Goal: Transaction & Acquisition: Obtain resource

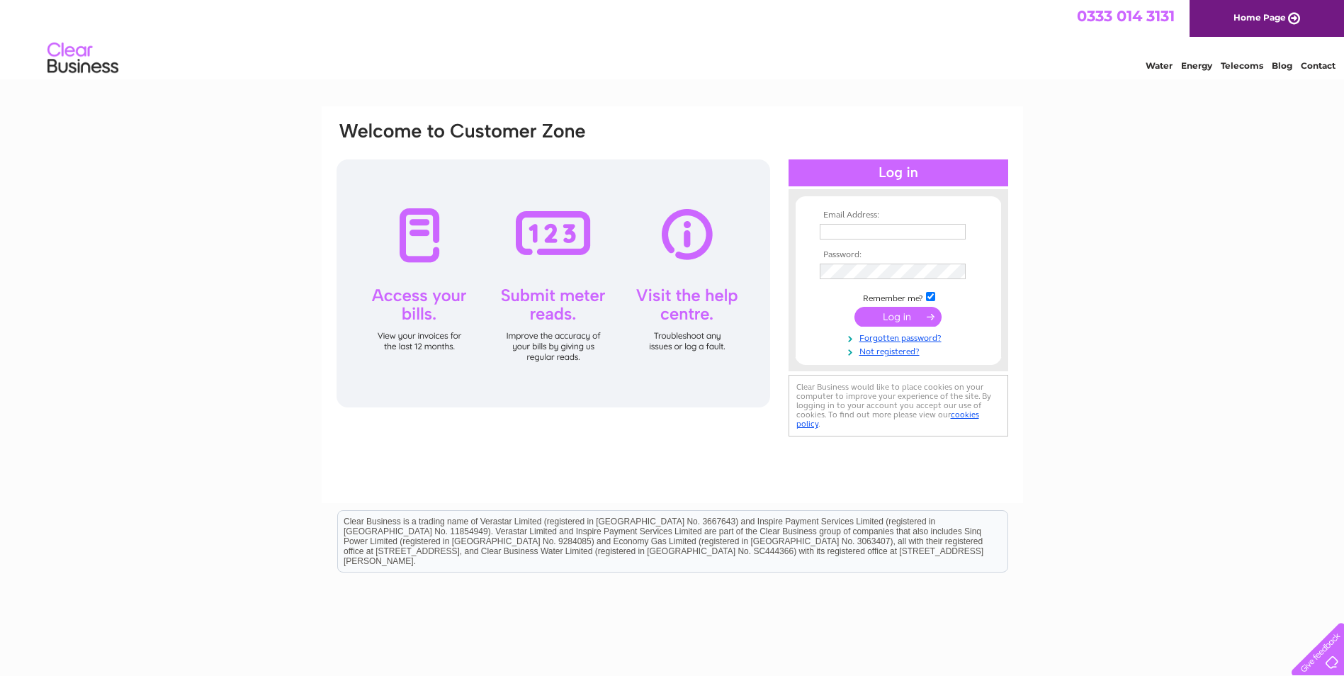
type input "margaret@standardrealestateltd.com"
click at [896, 322] on input "submit" at bounding box center [898, 317] width 87 height 20
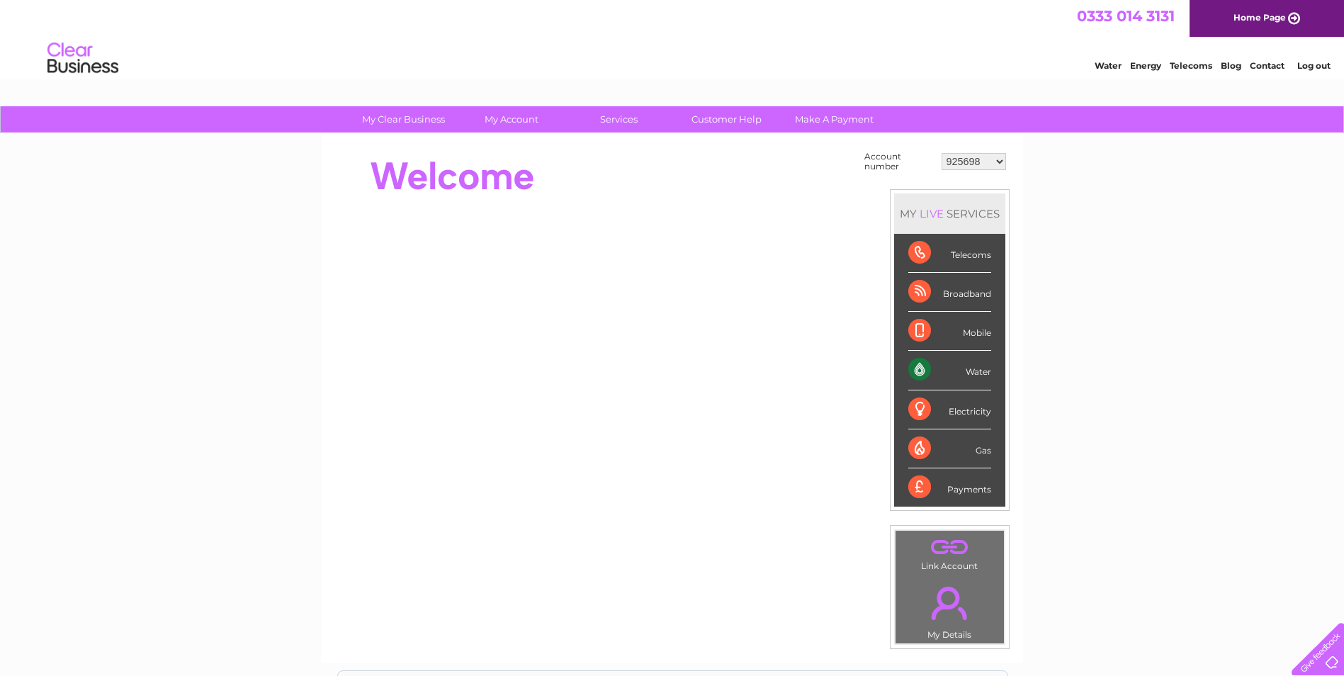
click at [969, 157] on select "925698 934462 934831 938572 941363 942374 952730 966731 966770 967205 971927 97…" at bounding box center [974, 161] width 64 height 17
click at [992, 159] on select "925698 934462 934831 938572 941363 942374 952730 966731 966770 967205 971927 97…" at bounding box center [974, 161] width 64 height 17
click at [970, 149] on td "925698 934462 934831 938572 941363 942374 952730 966731 966770 967205 971927 97…" at bounding box center [974, 161] width 72 height 27
click at [971, 169] on select "925698 934462 934831 938572 941363 942374 952730 966731 966770 967205 971927 97…" at bounding box center [974, 161] width 64 height 17
select select "1091796"
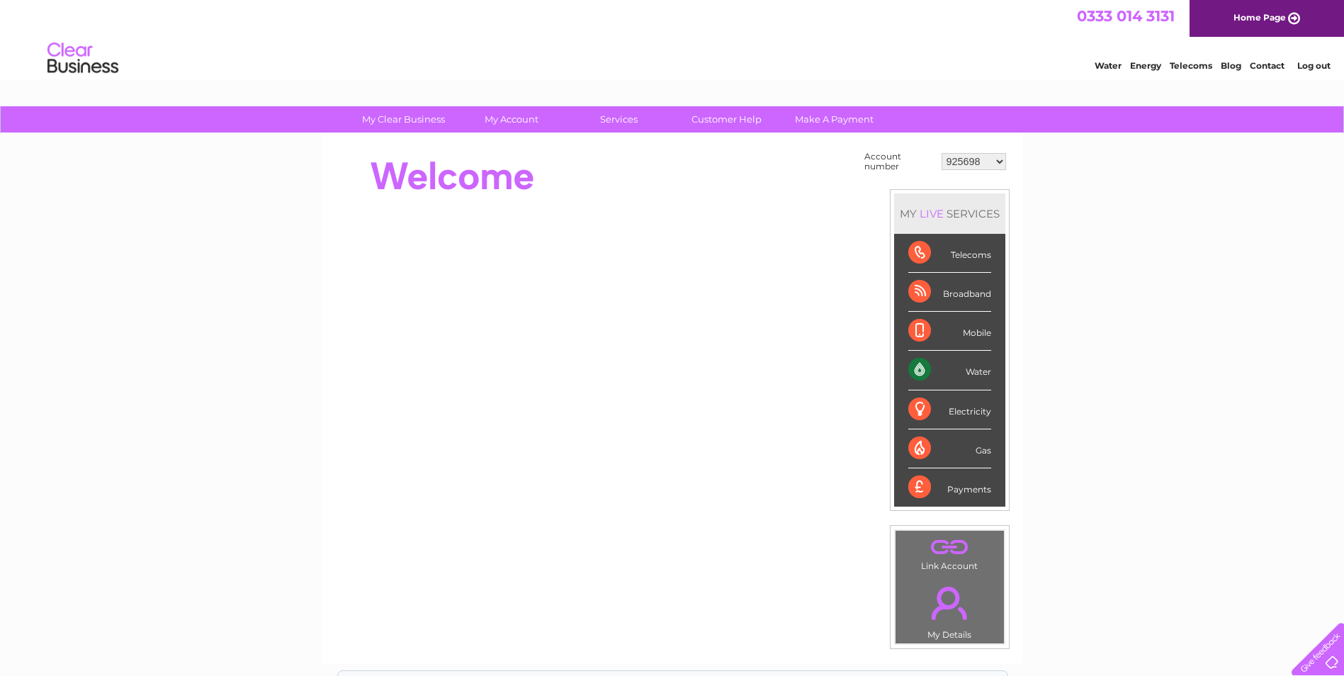
click at [942, 153] on select "925698 934462 934831 938572 941363 942374 952730 966731 966770 967205 971927 97…" at bounding box center [974, 161] width 64 height 17
click at [1068, 262] on div "My Clear Business Login Details My Details My Preferences Link Account My Accou…" at bounding box center [672, 505] width 1344 height 799
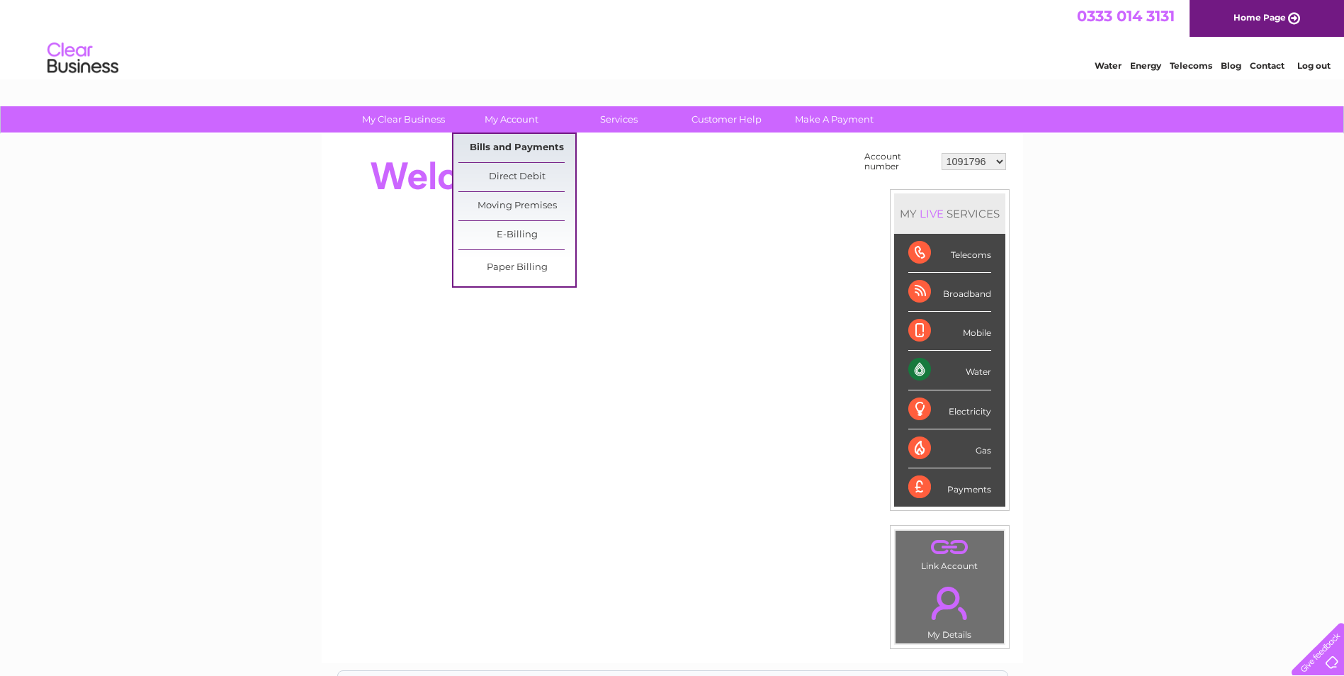
click at [511, 142] on link "Bills and Payments" at bounding box center [517, 148] width 117 height 28
click at [517, 146] on link "Bills and Payments" at bounding box center [517, 148] width 117 height 28
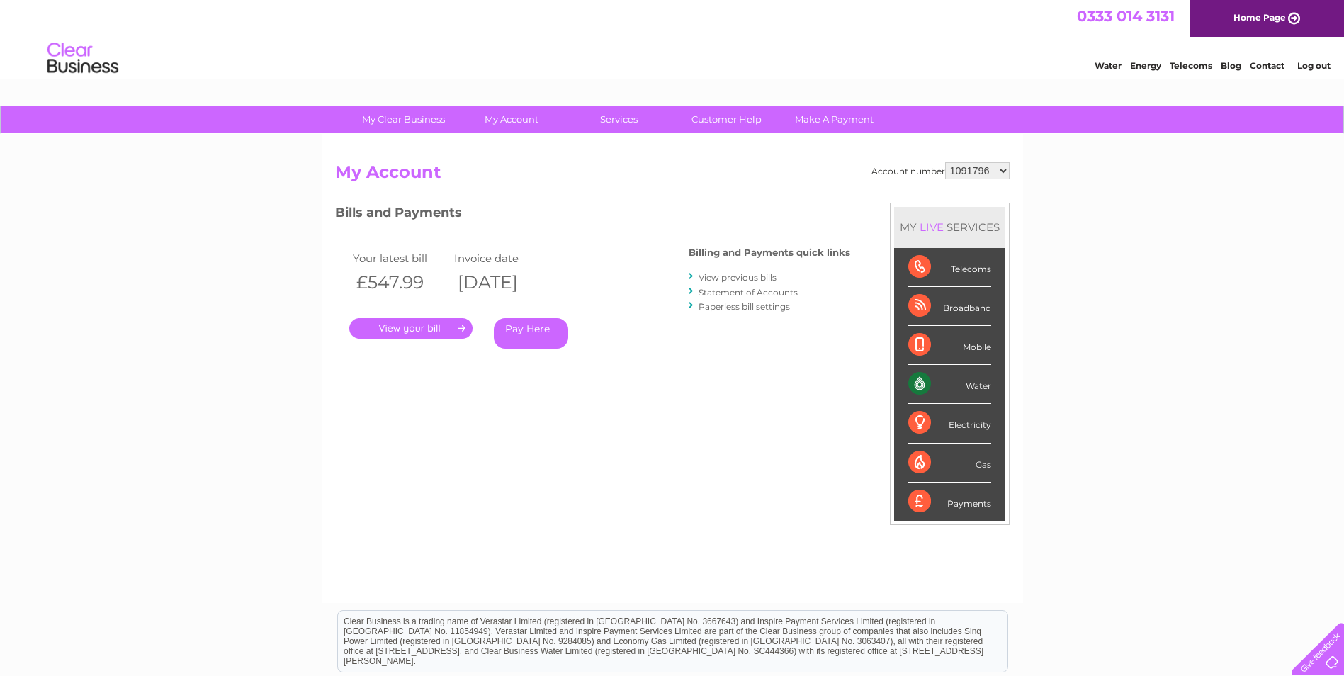
click at [709, 281] on link "View previous bills" at bounding box center [738, 277] width 78 height 11
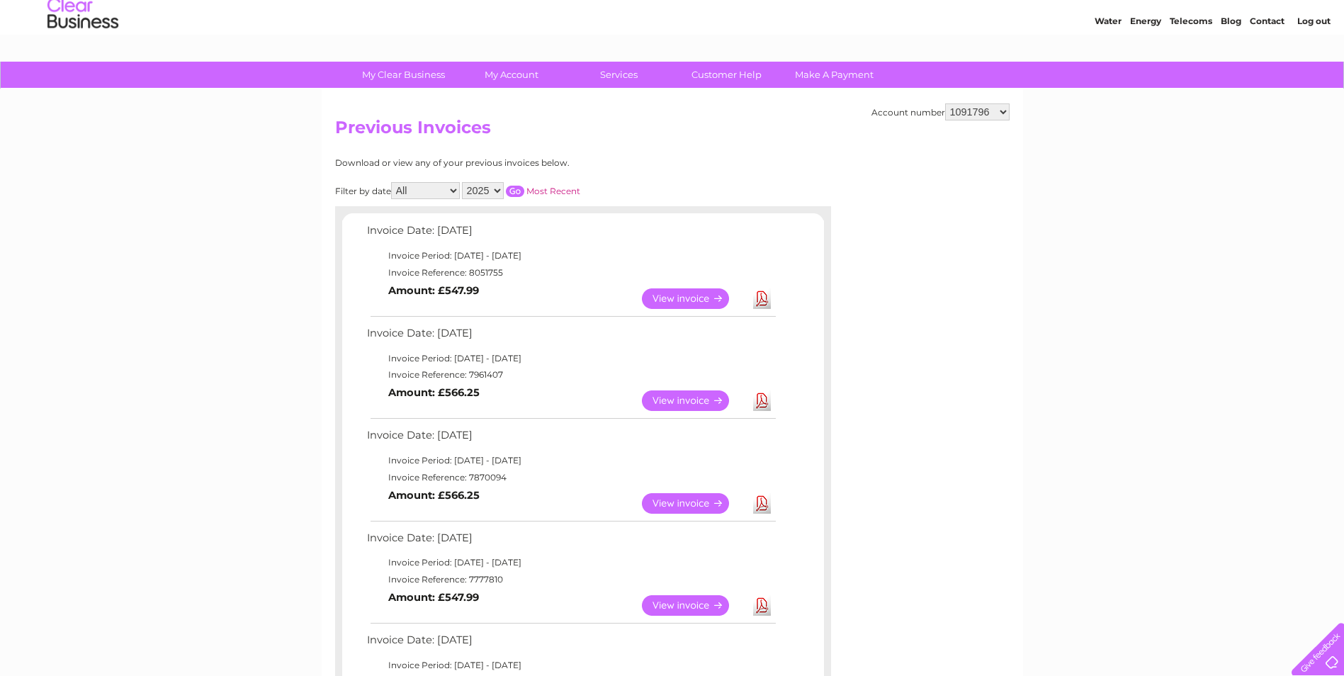
scroll to position [45, 0]
click at [697, 409] on link "View" at bounding box center [694, 400] width 104 height 21
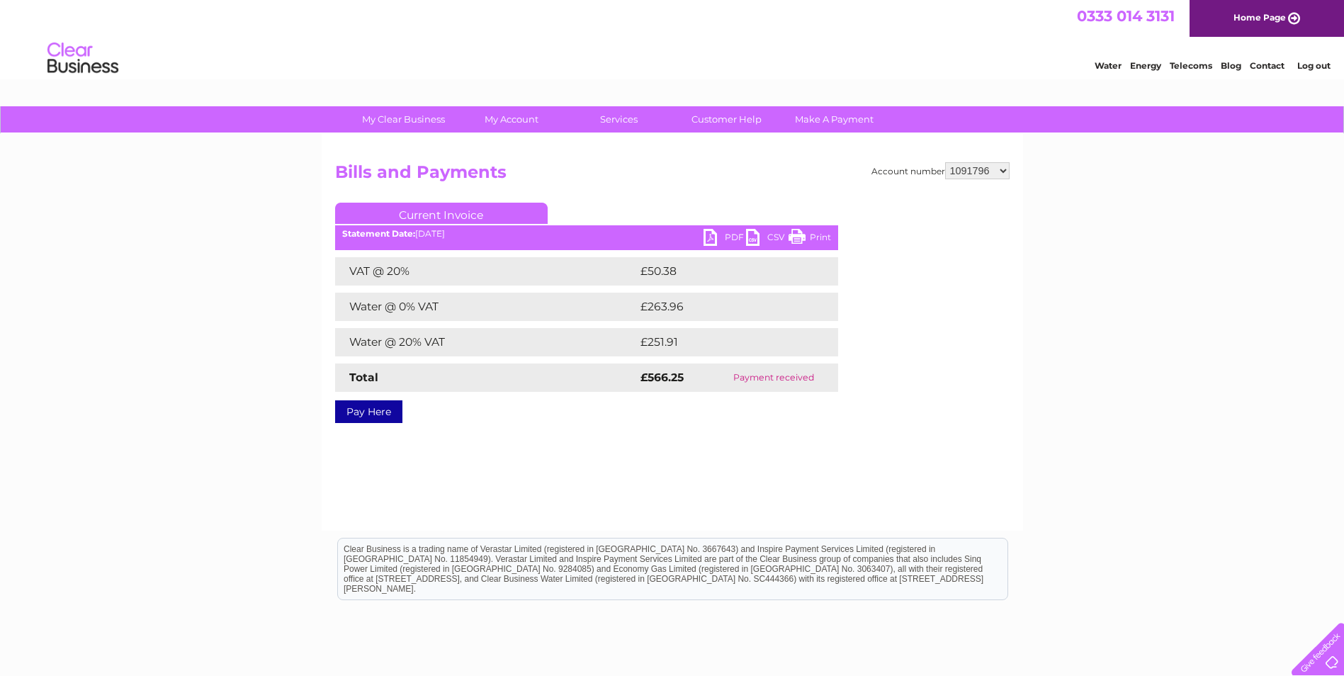
click at [724, 239] on link "PDF" at bounding box center [725, 239] width 43 height 21
click at [286, 316] on div "My Clear Business Login Details My Details My Preferences Link Account My Accou…" at bounding box center [672, 439] width 1344 height 667
click at [962, 180] on h2 "Bills and Payments" at bounding box center [672, 175] width 675 height 27
click at [962, 177] on select "925698 934462 934831 938572 941363 942374 952730 966731 966770 967205 971927 97…" at bounding box center [977, 170] width 64 height 17
select select "1136252"
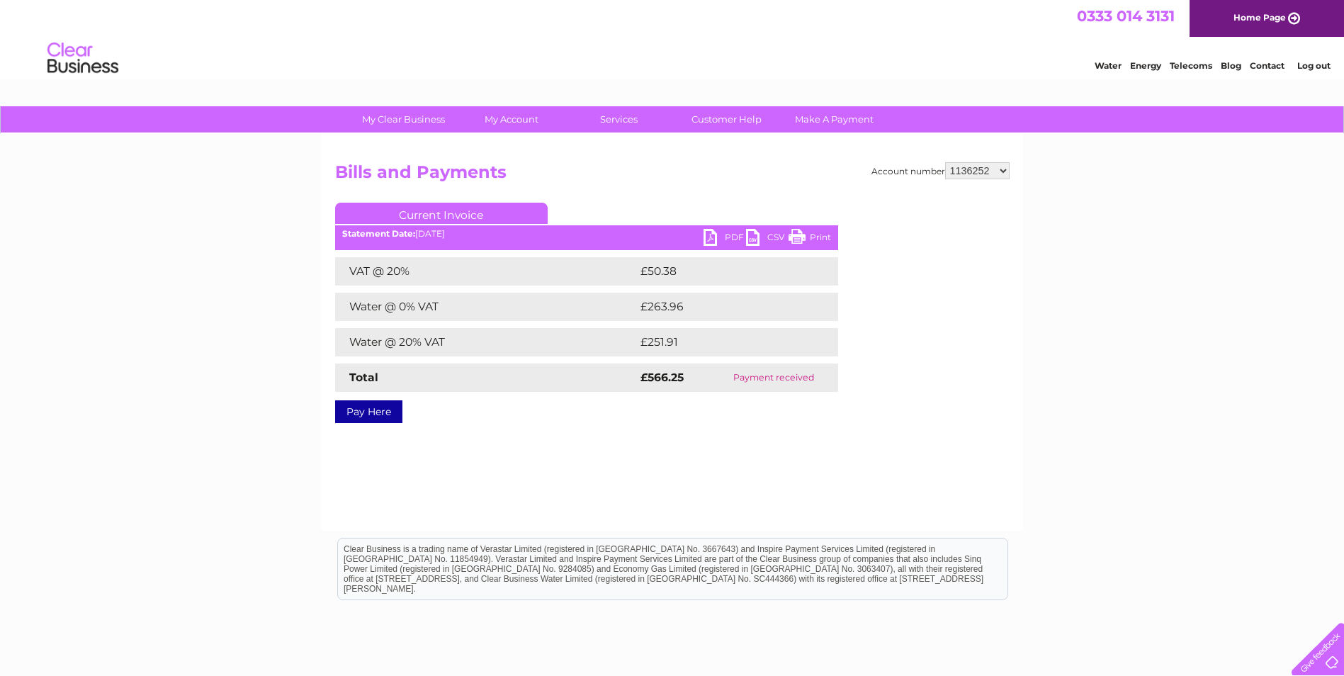
click at [945, 162] on select "925698 934462 934831 938572 941363 942374 952730 966731 966770 967205 971927 97…" at bounding box center [977, 170] width 64 height 17
click at [1079, 417] on div "My Clear Business Login Details My Details My Preferences Link Account My Accou…" at bounding box center [672, 439] width 1344 height 667
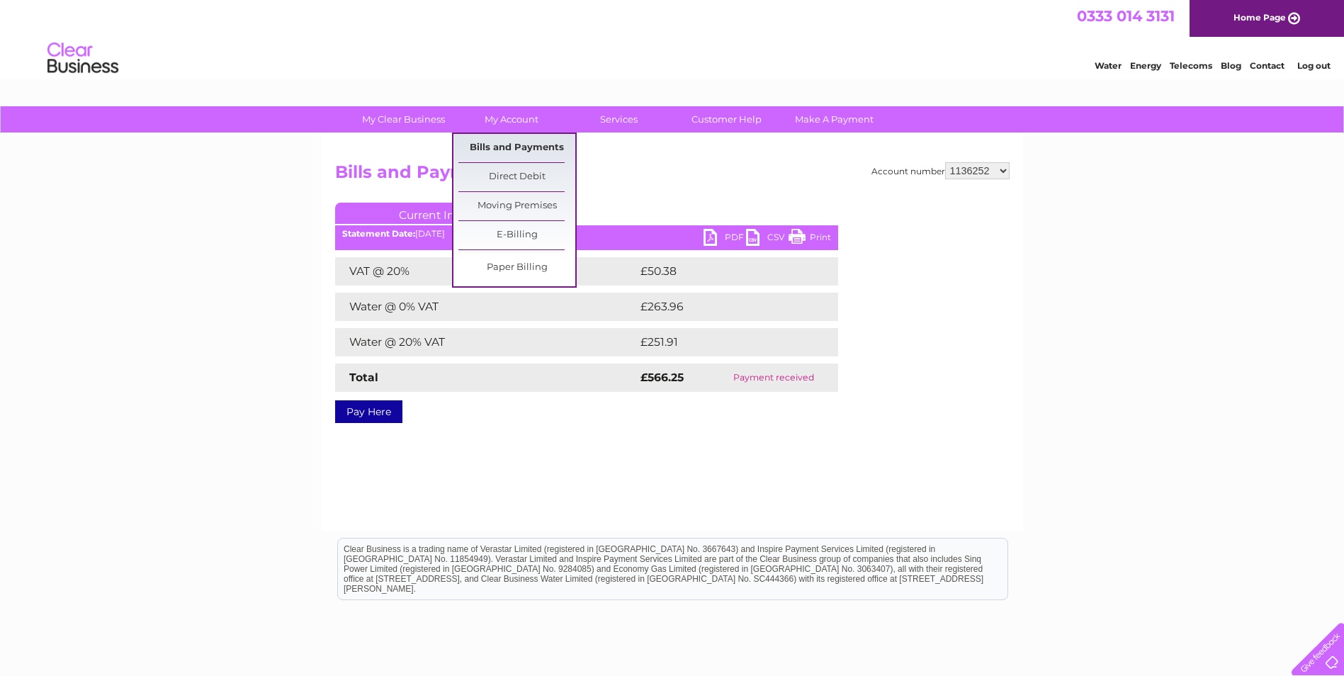
click at [507, 152] on link "Bills and Payments" at bounding box center [517, 148] width 117 height 28
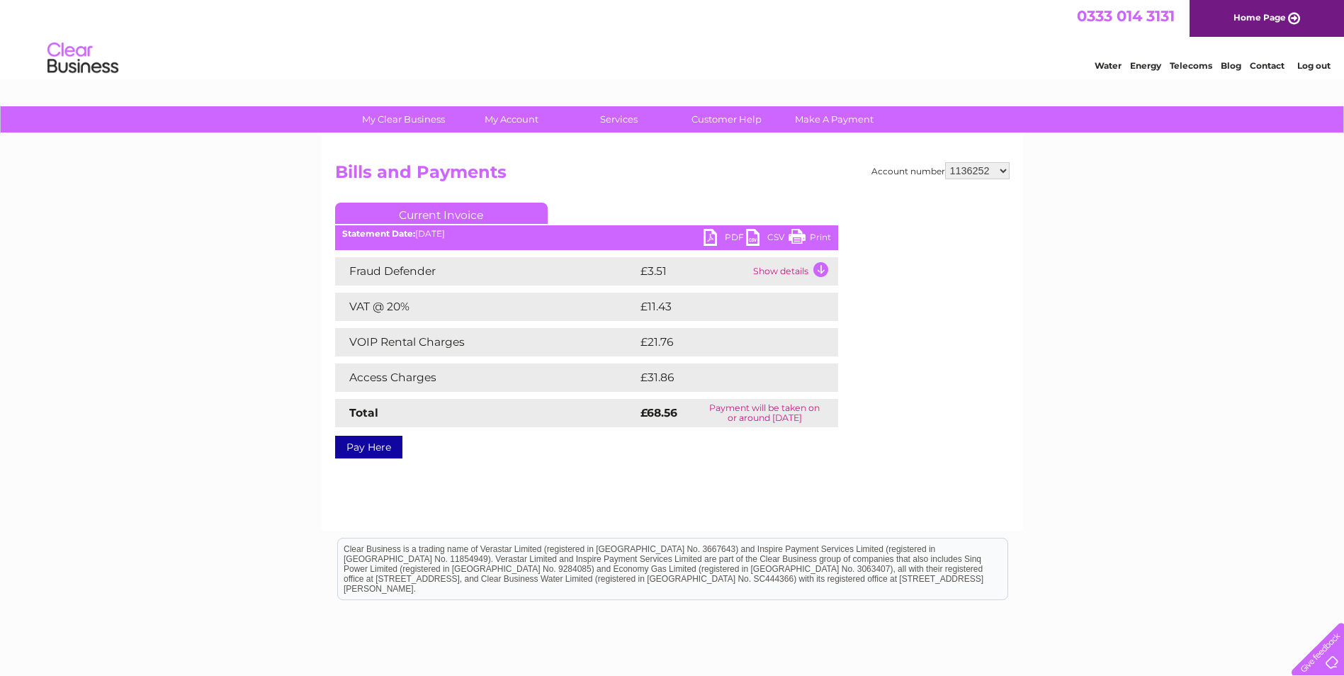
click at [439, 186] on h2 "Bills and Payments" at bounding box center [672, 175] width 675 height 27
click at [426, 172] on h2 "Bills and Payments" at bounding box center [672, 175] width 675 height 27
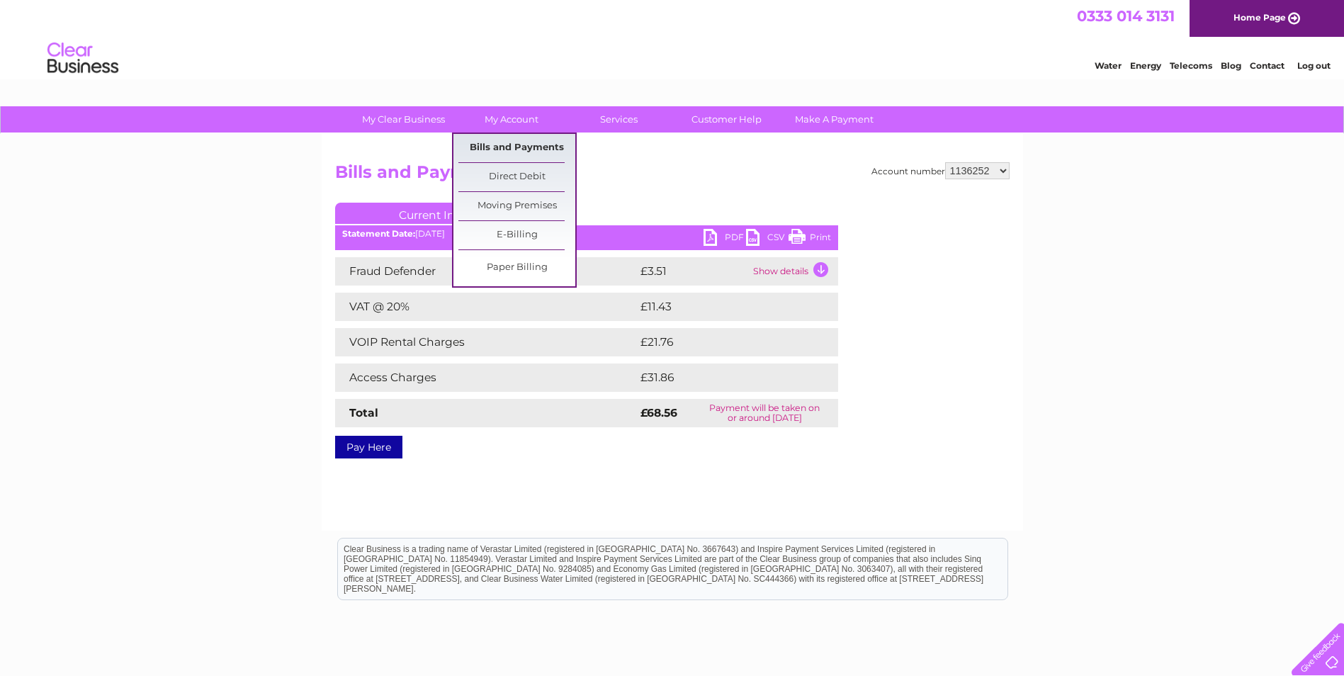
click at [502, 149] on link "Bills and Payments" at bounding box center [517, 148] width 117 height 28
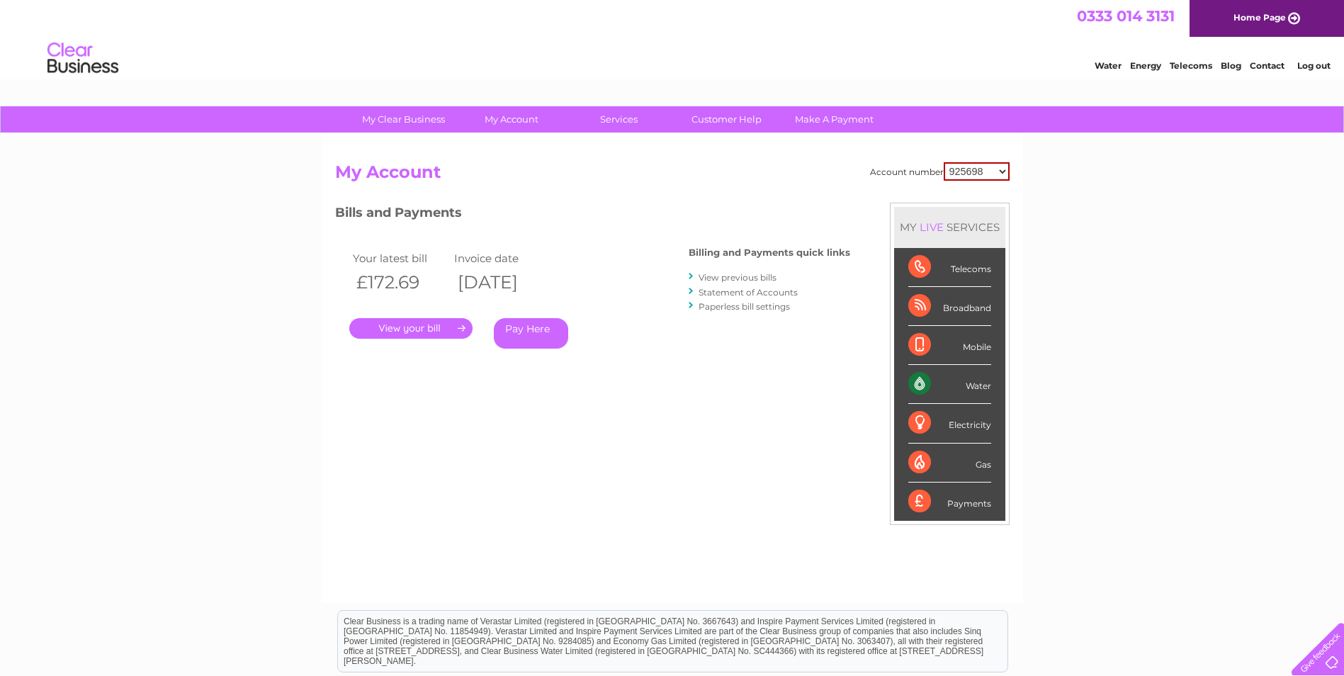
click at [946, 184] on h2 "My Account" at bounding box center [672, 175] width 675 height 27
click at [953, 174] on select "925698 934462 934831 938572 941363 942374 952730 966731 966770 967205 971927 97…" at bounding box center [977, 171] width 66 height 18
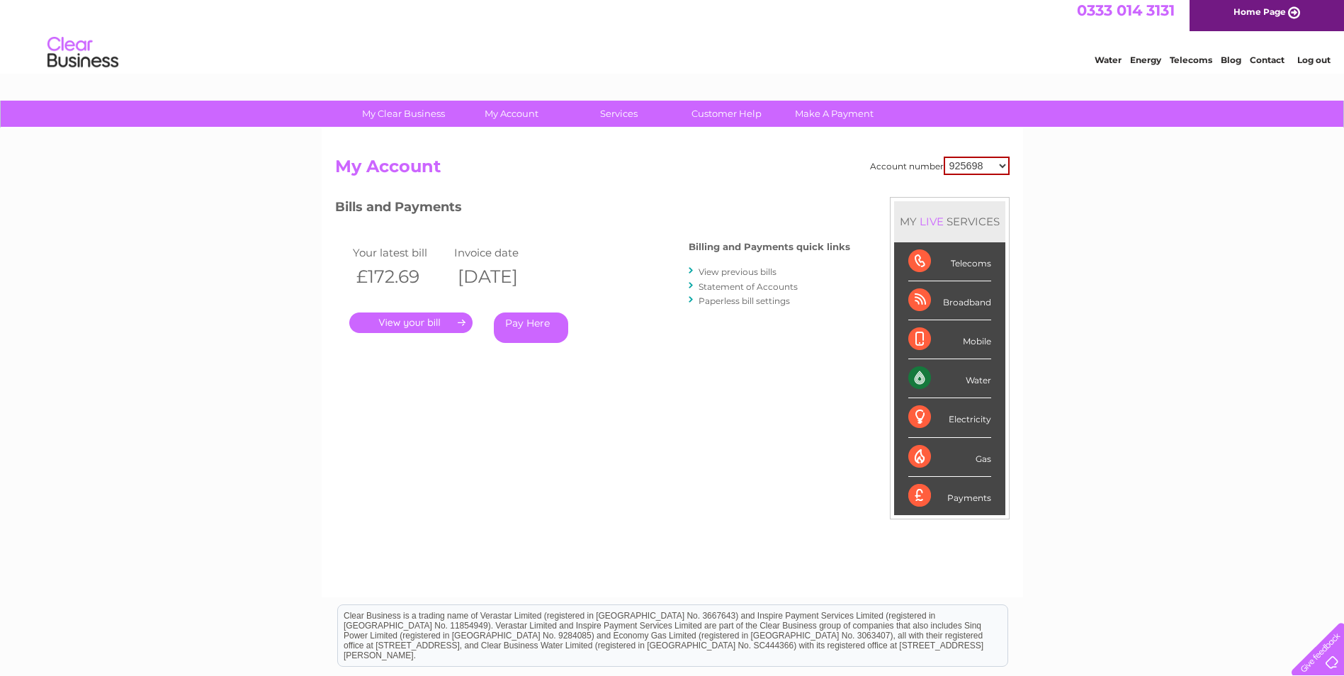
scroll to position [5, 0]
click at [961, 153] on div "Account number 925698 934462 934831 938572 941363 942374 952730 966731 966770 9…" at bounding box center [673, 363] width 702 height 469
click at [965, 164] on select "925698 934462 934831 938572 941363 942374 952730 966731 966770 967205 971927 97…" at bounding box center [977, 166] width 66 height 18
select select "1136252"
click at [944, 157] on select "925698 934462 934831 938572 941363 942374 952730 966731 966770 967205 971927 97…" at bounding box center [977, 166] width 66 height 18
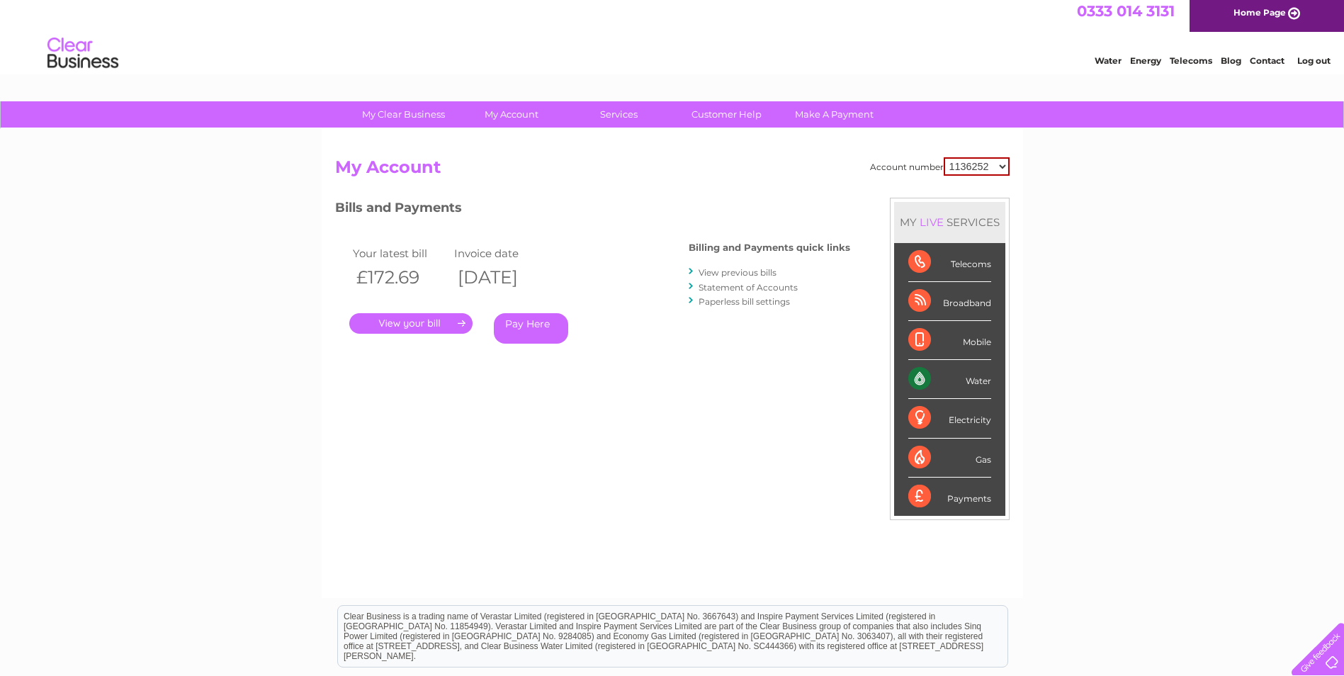
click at [806, 198] on h3 "Bills and Payments" at bounding box center [592, 210] width 515 height 25
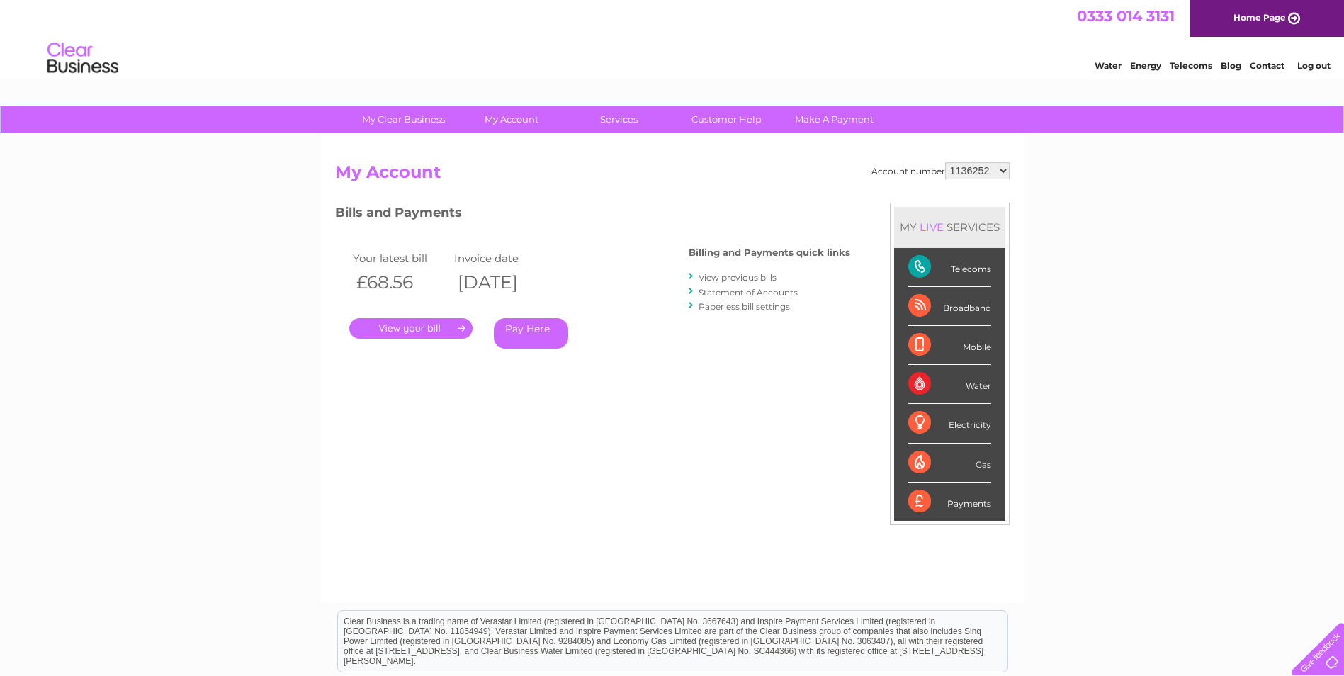
click at [718, 279] on link "View previous bills" at bounding box center [738, 277] width 78 height 11
click at [254, 288] on div "My Clear Business Login Details My Details My Preferences Link Account My Accou…" at bounding box center [672, 475] width 1344 height 739
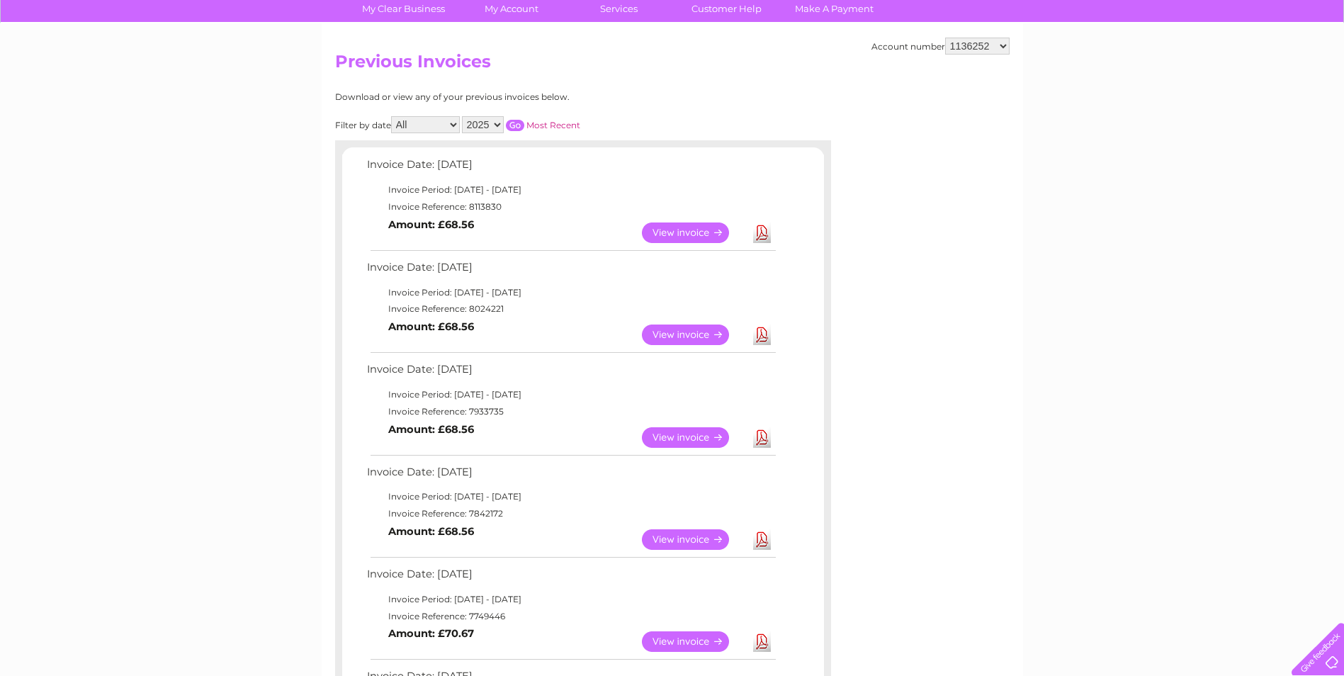
scroll to position [111, 0]
click at [753, 332] on link "Download" at bounding box center [762, 334] width 18 height 21
click at [766, 237] on link "Download" at bounding box center [762, 232] width 18 height 21
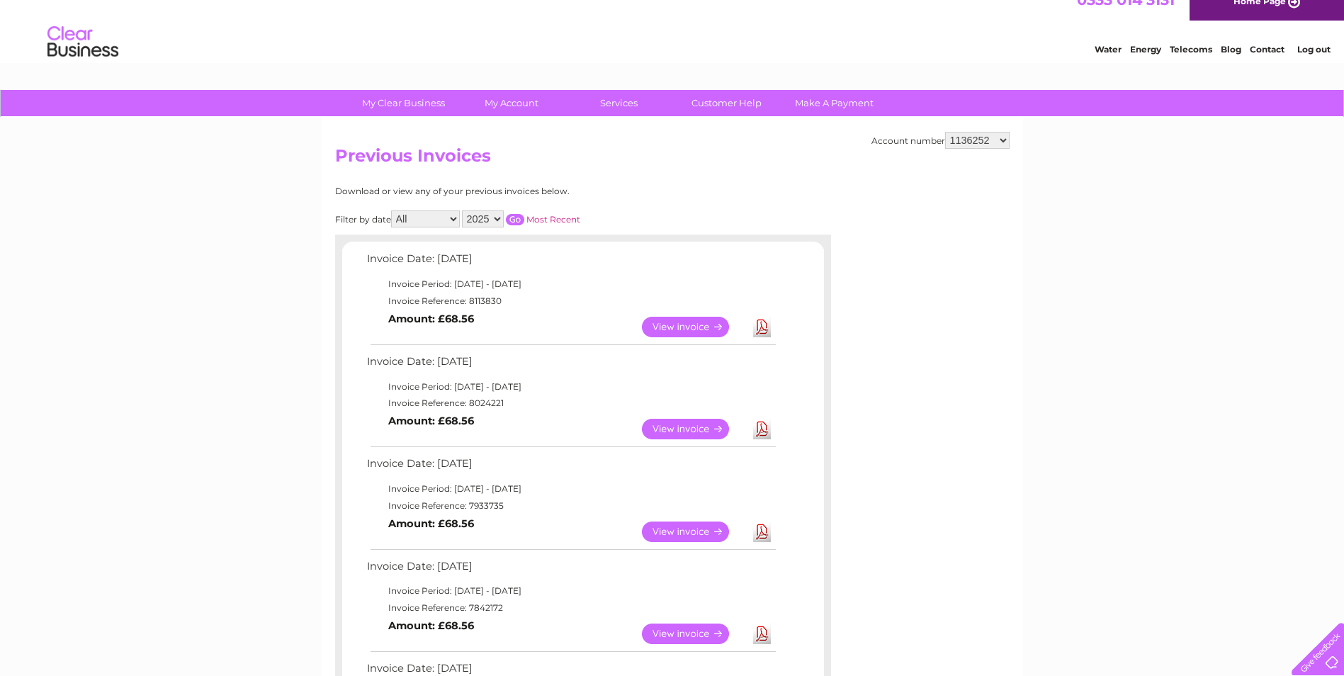
scroll to position [14, 0]
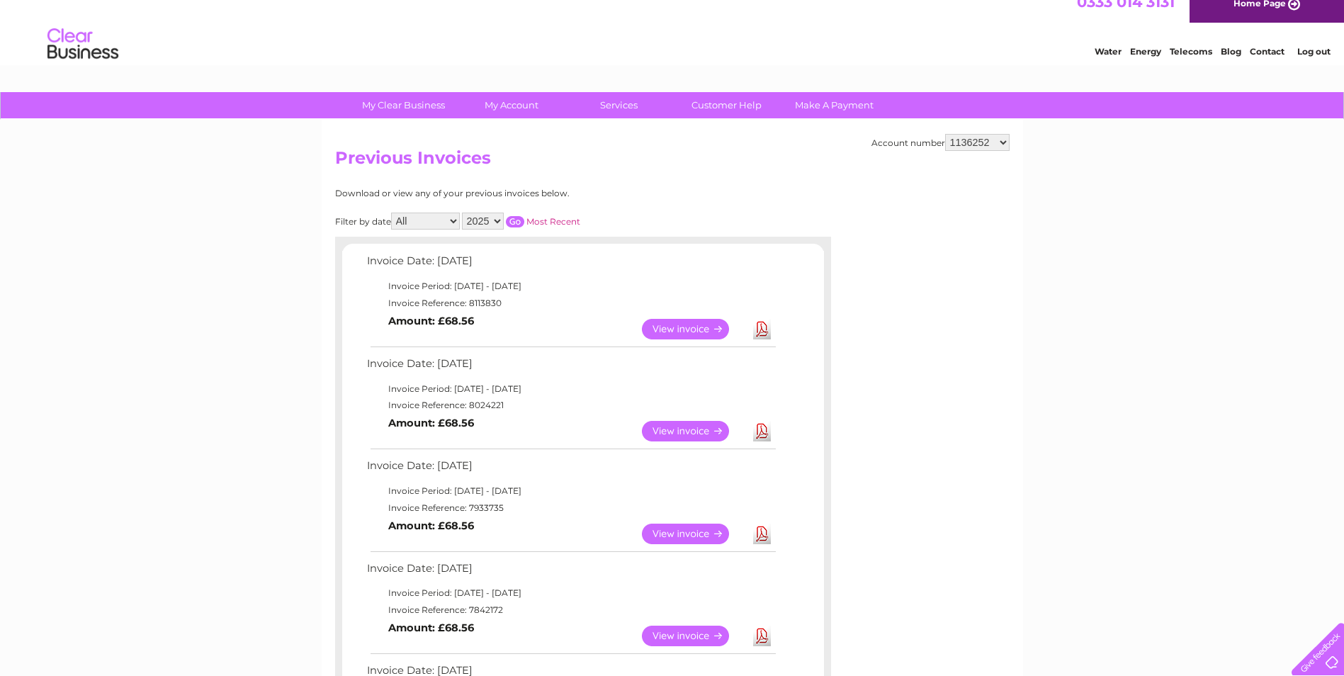
click at [963, 147] on select "925698 934462 934831 938572 941363 942374 952730 966731 966770 967205 971927 97…" at bounding box center [977, 142] width 64 height 17
select select "934462"
click at [945, 134] on select "925698 934462 934831 938572 941363 942374 952730 966731 966770 967205 971927 97…" at bounding box center [977, 142] width 64 height 17
click at [1006, 323] on div at bounding box center [946, 274] width 128 height 170
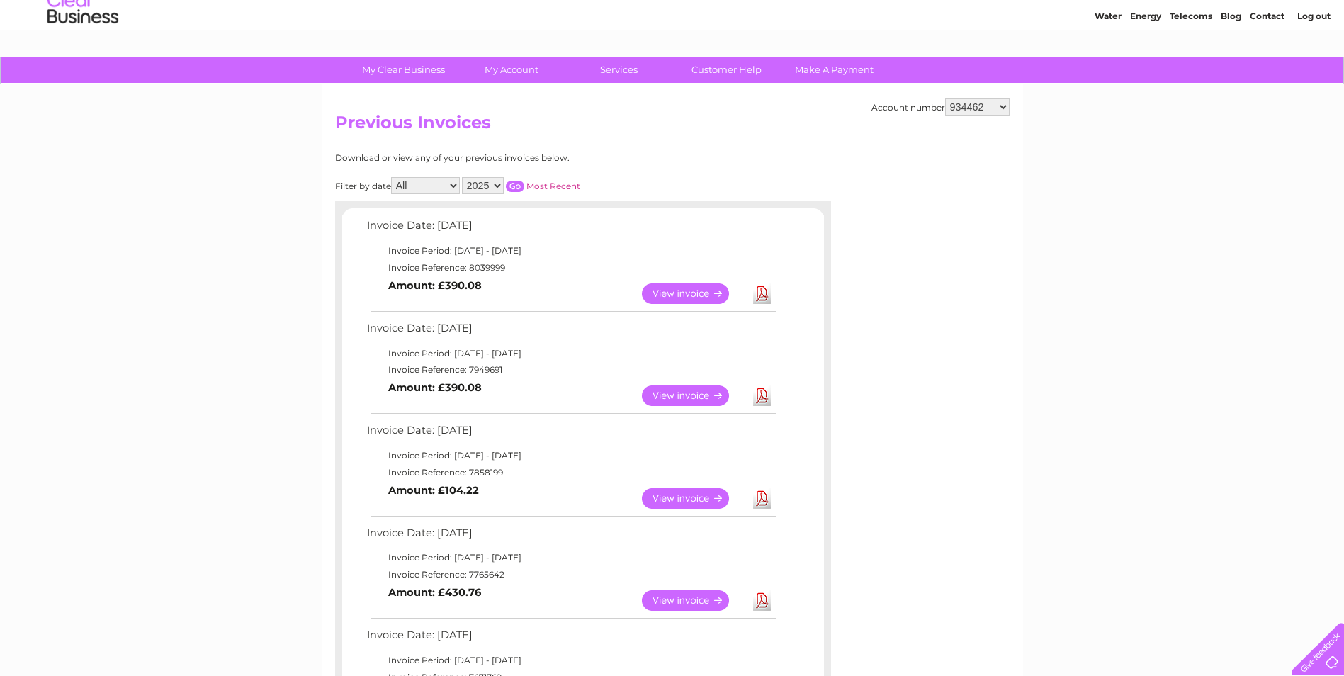
scroll to position [50, 0]
click at [763, 392] on link "Download" at bounding box center [762, 395] width 18 height 21
click at [763, 294] on link "Download" at bounding box center [762, 293] width 18 height 21
click at [761, 391] on link "Download" at bounding box center [762, 395] width 18 height 21
click at [766, 293] on link "Download" at bounding box center [762, 293] width 18 height 21
